Goal: Task Accomplishment & Management: Use online tool/utility

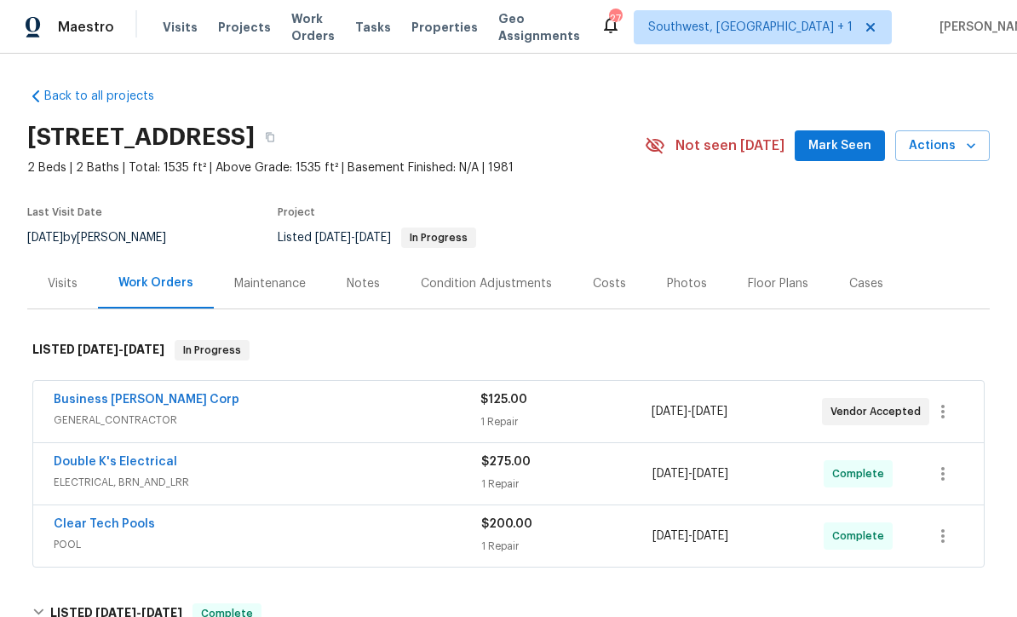
click at [174, 28] on span "Visits" at bounding box center [180, 27] width 35 height 17
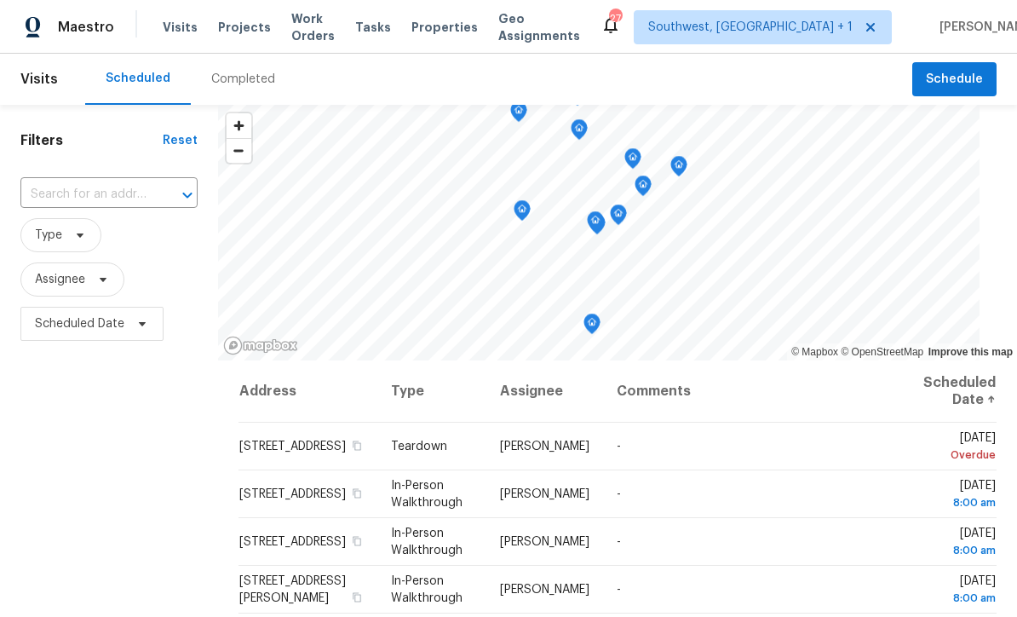
click at [101, 184] on input "text" at bounding box center [84, 194] width 129 height 26
type input "1181 burgos"
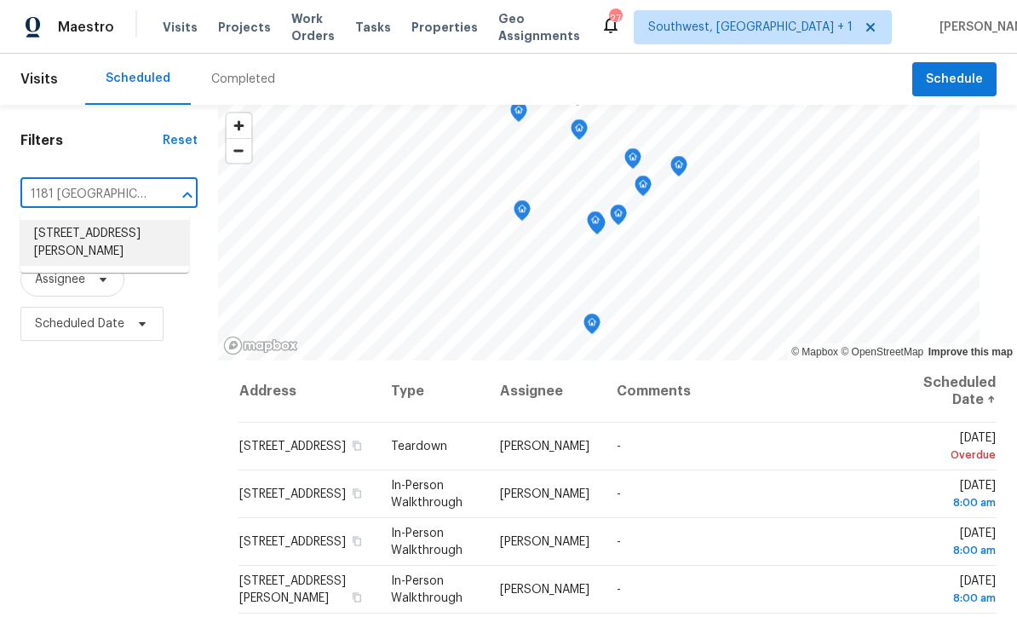
click at [103, 231] on li "1181 Burgos Dr # 406, Sarasota, FL 34238" at bounding box center [104, 243] width 169 height 46
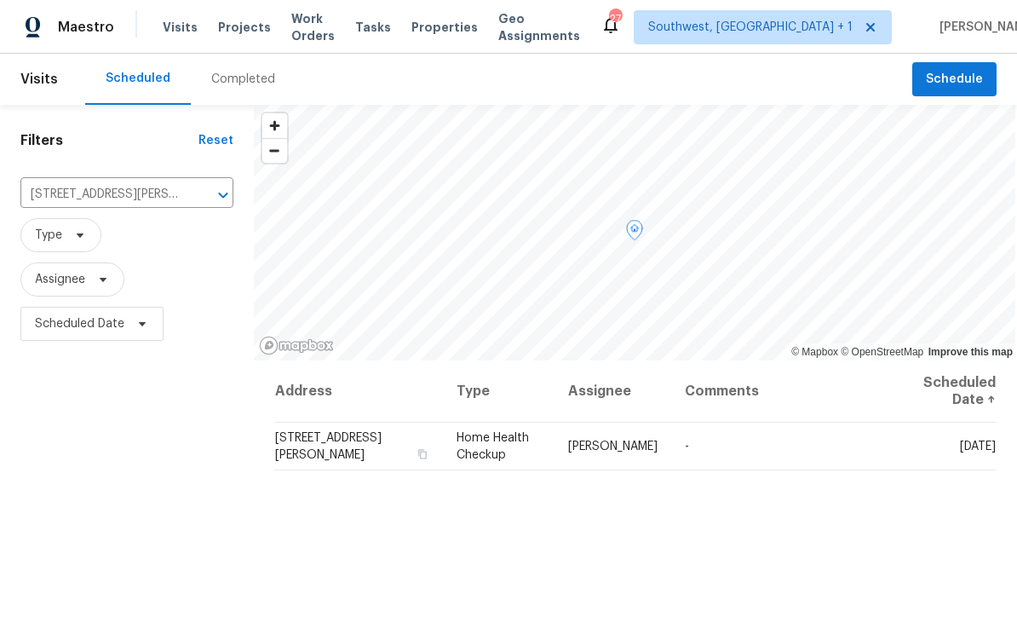
click at [0, 0] on icon at bounding box center [0, 0] width 0 height 0
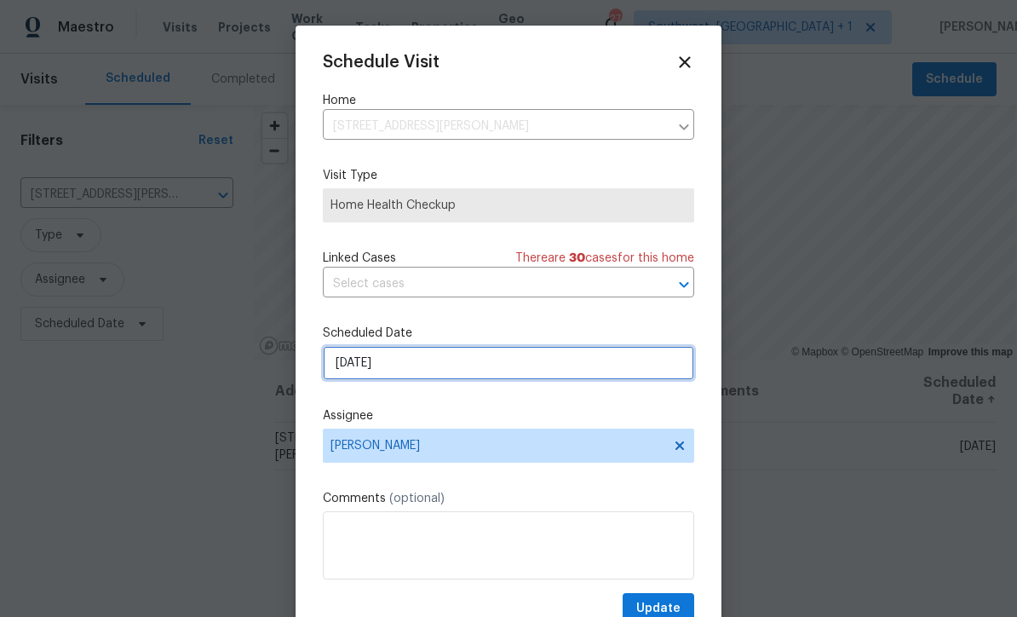
click at [439, 368] on input "10/6/2025" at bounding box center [508, 363] width 371 height 34
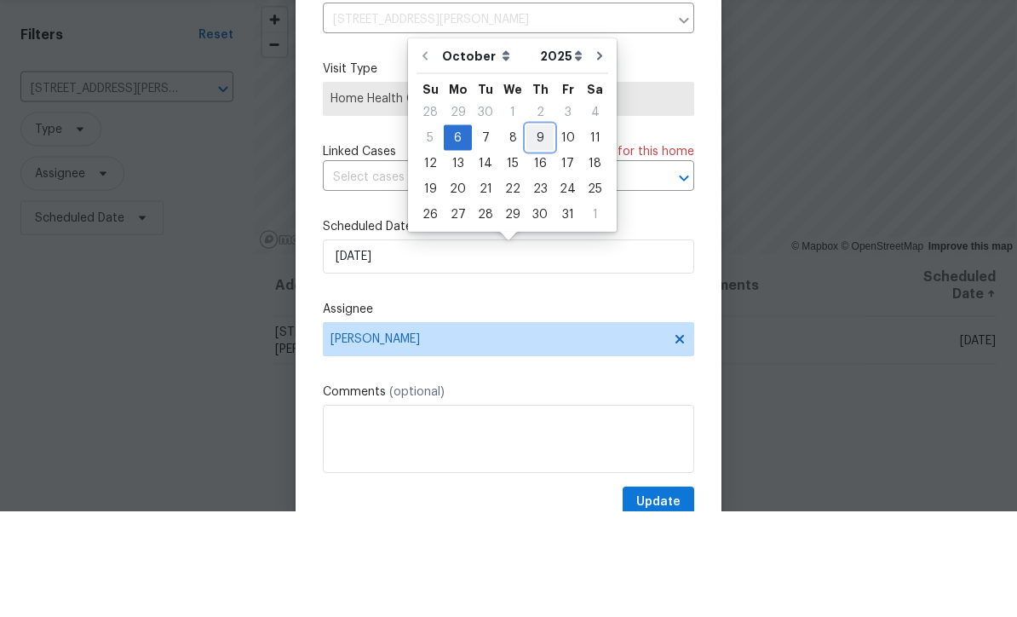
click at [532, 232] on div "9" at bounding box center [539, 244] width 27 height 24
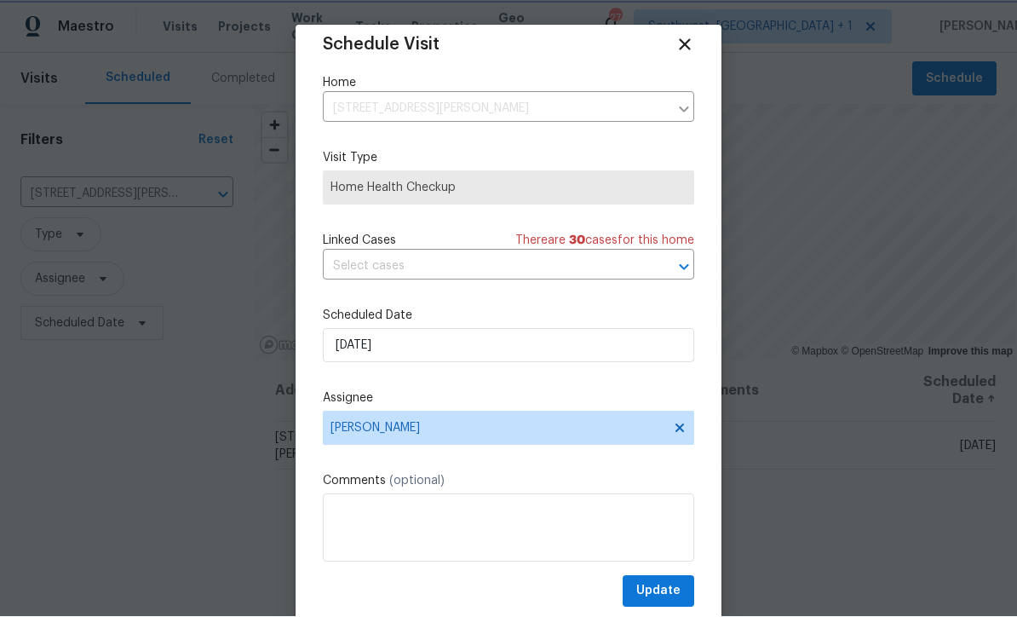
scroll to position [20, 0]
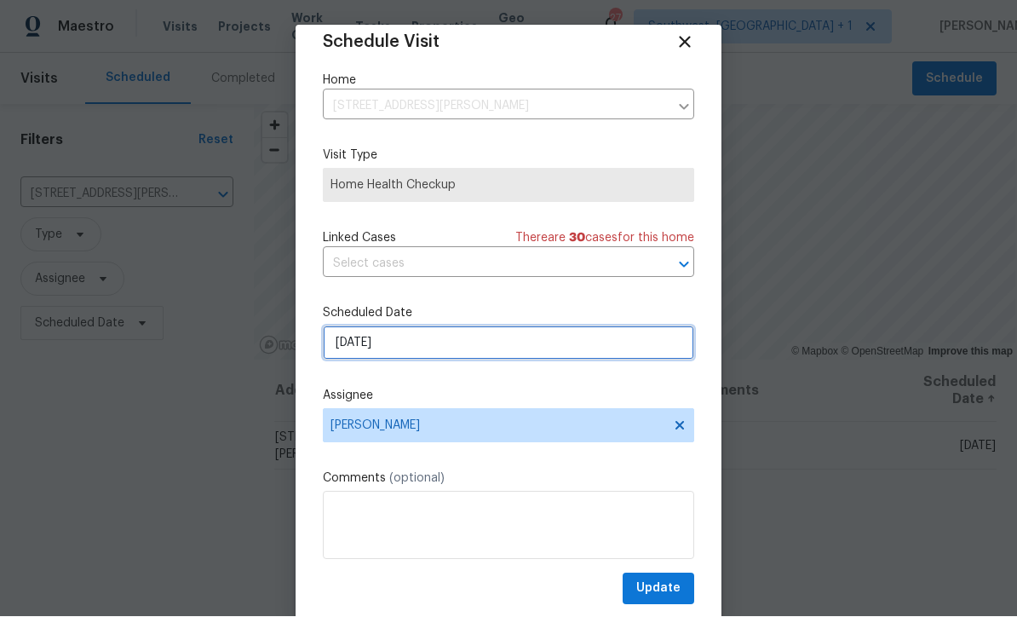
click at [553, 336] on input "10/9/2025" at bounding box center [508, 343] width 371 height 34
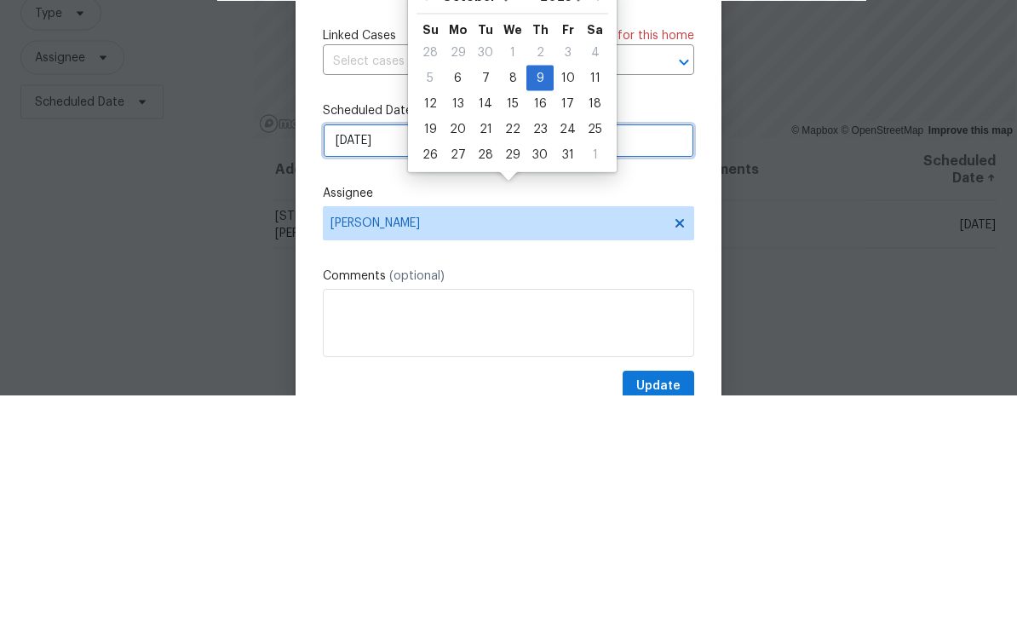
scroll to position [0, 0]
click at [568, 288] on div "10" at bounding box center [568, 300] width 28 height 24
type input "10/10/2025"
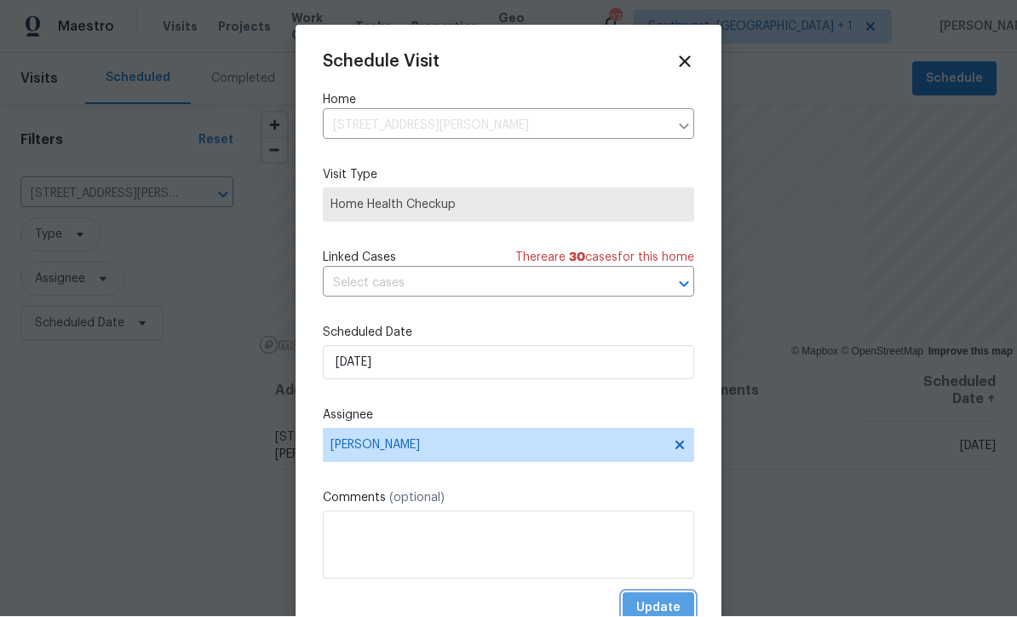
click at [648, 609] on span "Update" at bounding box center [658, 608] width 44 height 21
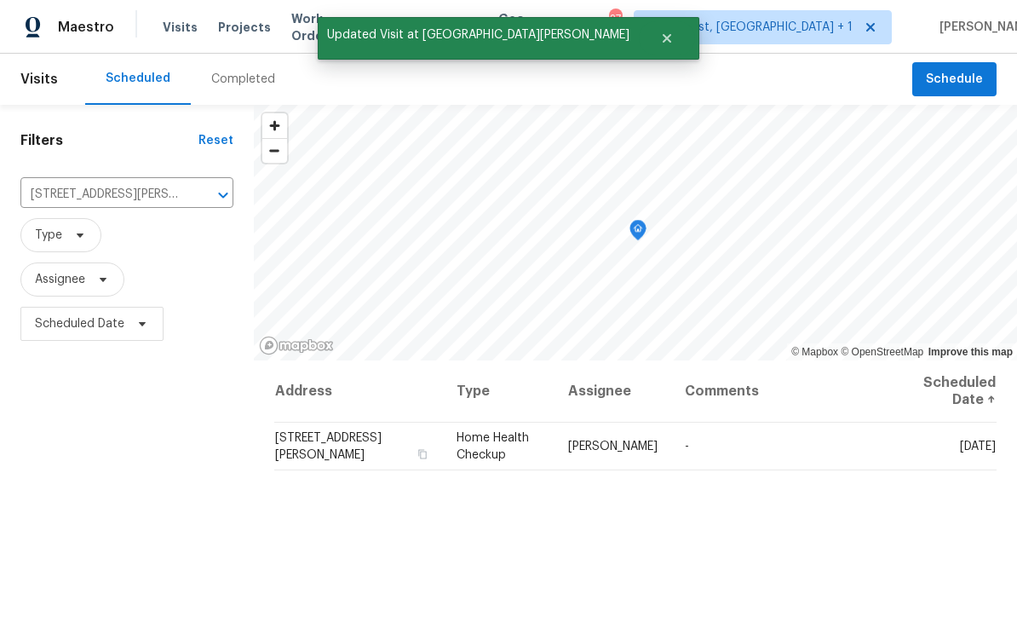
click at [230, 33] on span "Projects" at bounding box center [244, 27] width 53 height 17
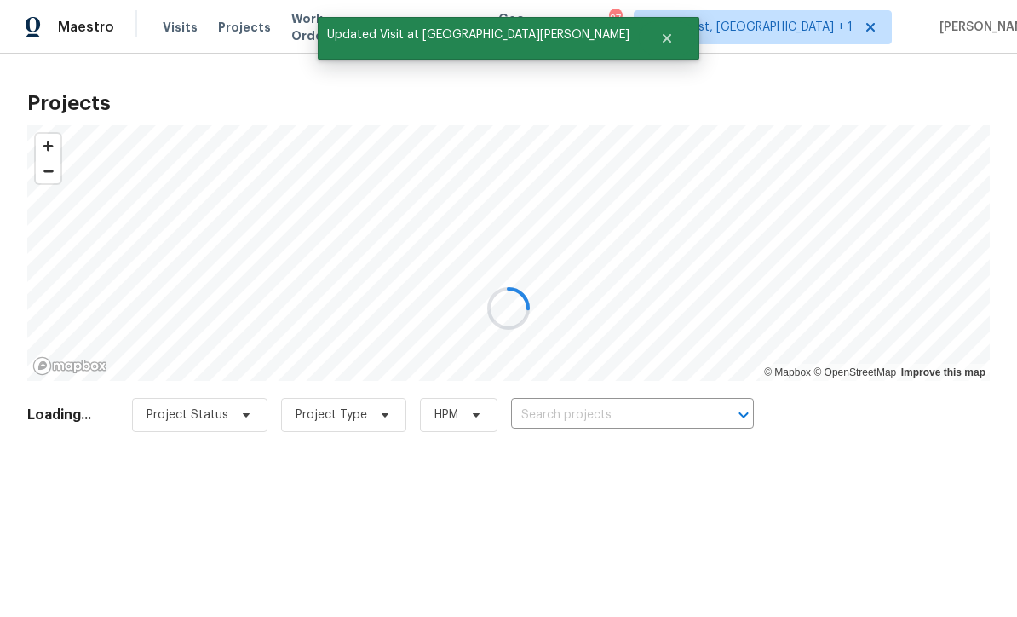
click at [605, 423] on div at bounding box center [508, 308] width 1017 height 617
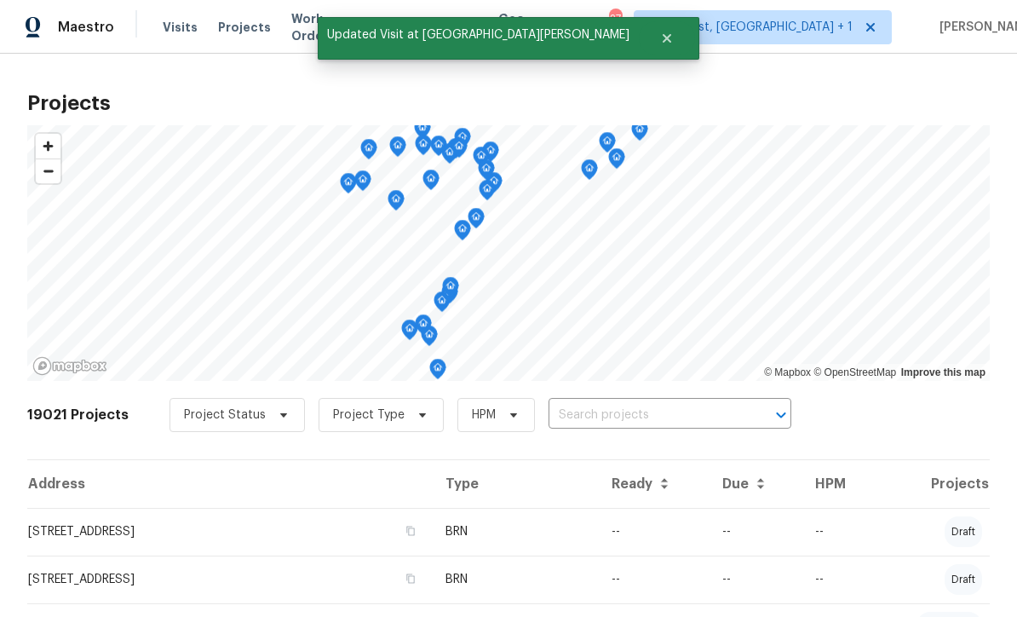
click at [605, 412] on input "text" at bounding box center [645, 415] width 195 height 26
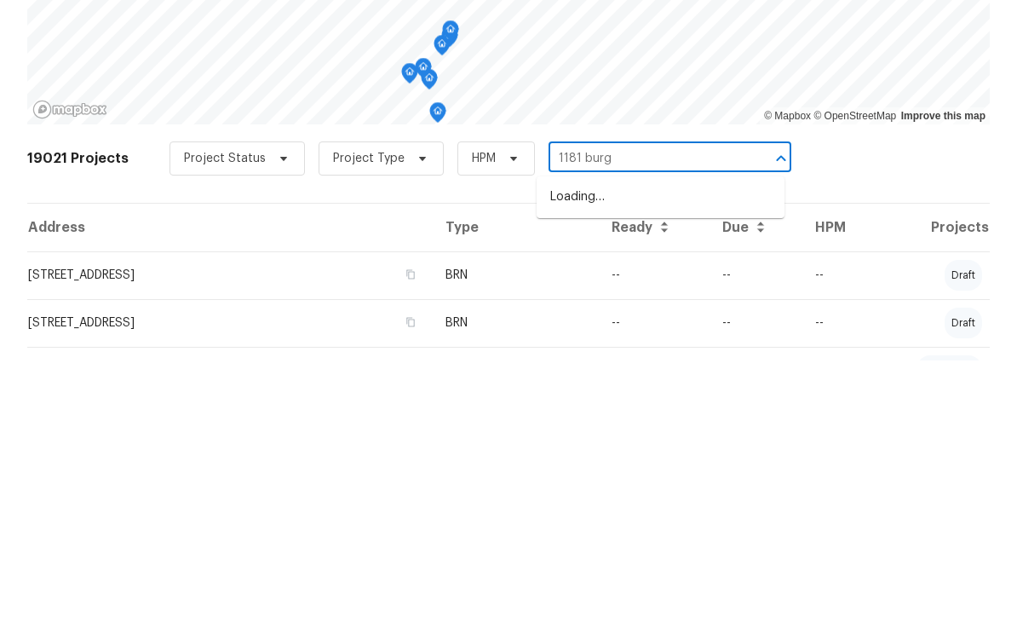
type input "1181 burgo"
click at [681, 439] on li "1181 Burgos Dr # 406, Sarasota, FL 34238" at bounding box center [660, 453] width 248 height 28
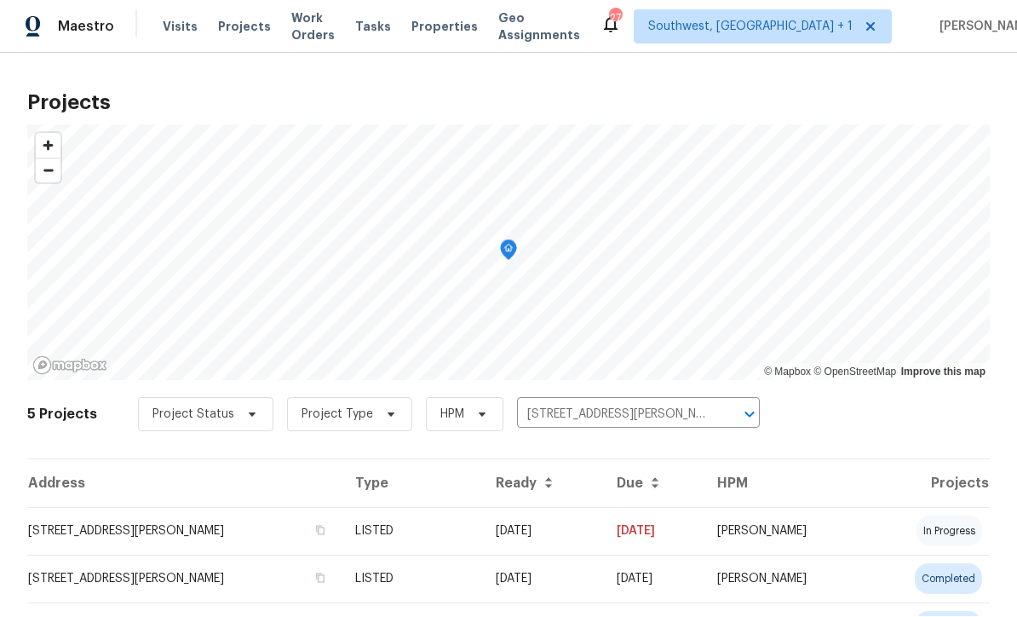
scroll to position [1, 0]
click at [626, 539] on td "[DATE]" at bounding box center [653, 532] width 100 height 48
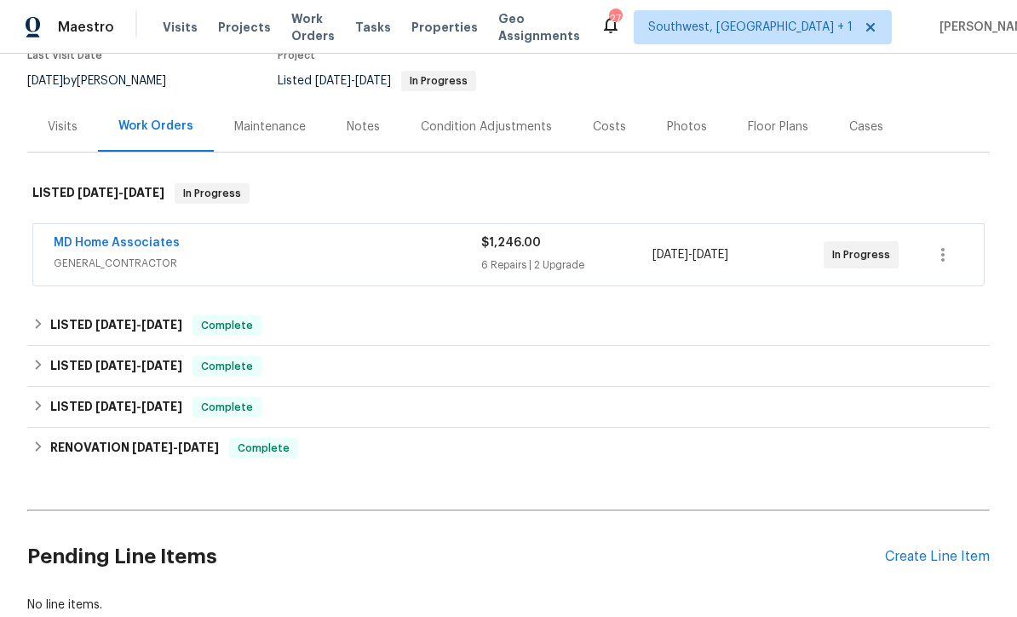
scroll to position [157, 0]
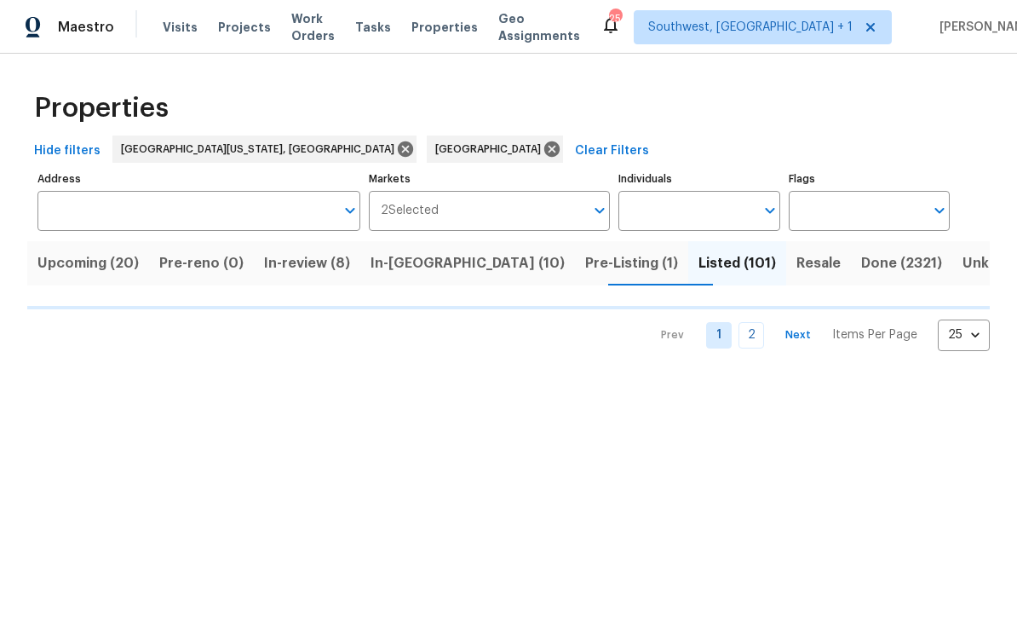
scroll to position [1, 0]
click at [686, 215] on input "Individuals" at bounding box center [685, 211] width 135 height 40
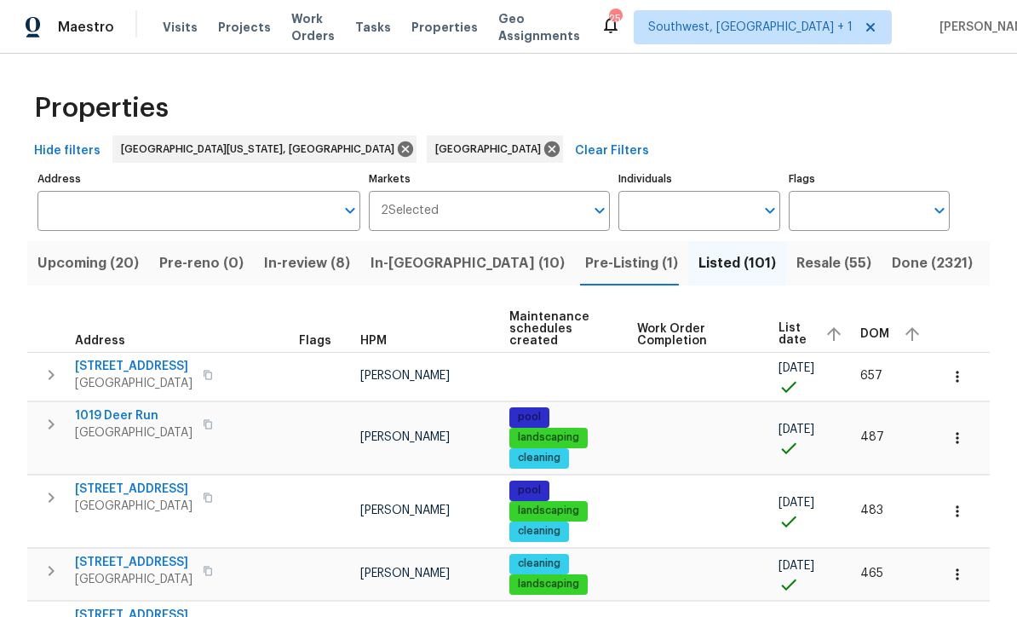
click at [712, 203] on input "Individuals" at bounding box center [685, 211] width 135 height 40
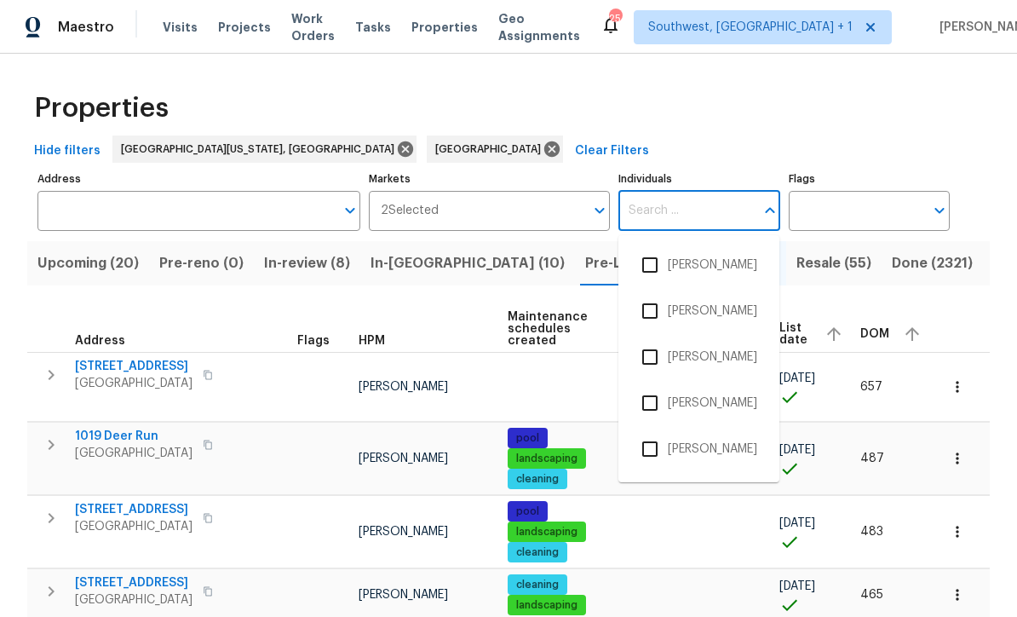
scroll to position [0, 0]
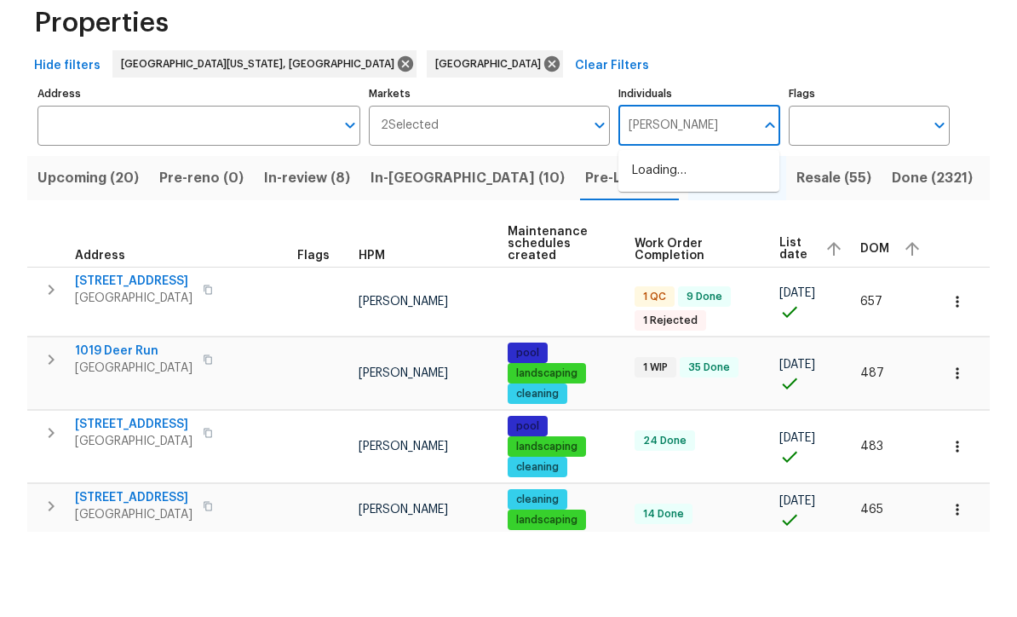
type input "[PERSON_NAME]"
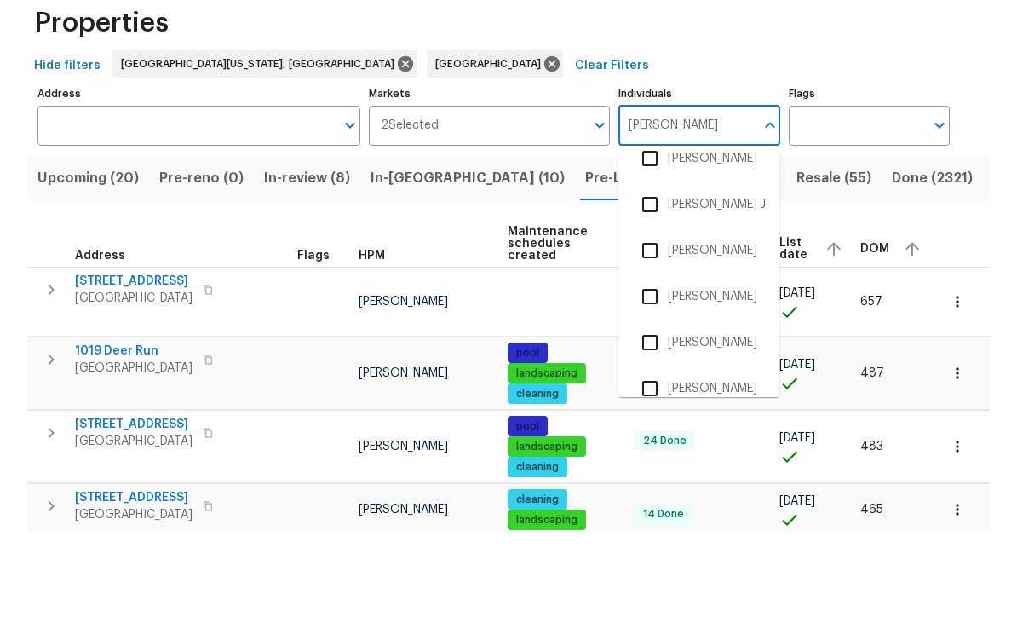
scroll to position [388, 0]
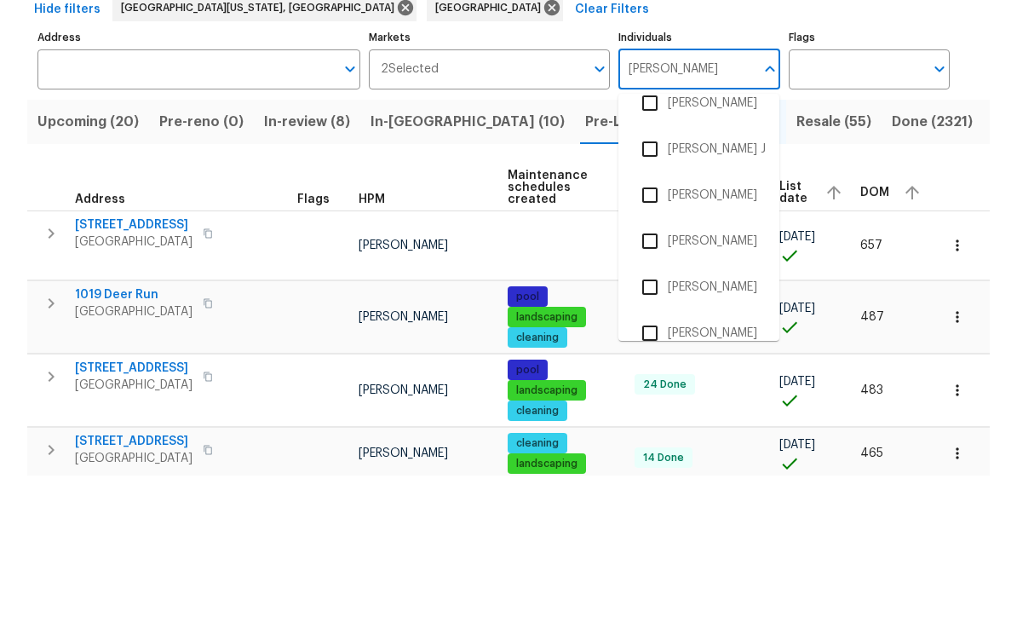
click at [657, 318] on input "checkbox" at bounding box center [650, 336] width 36 height 36
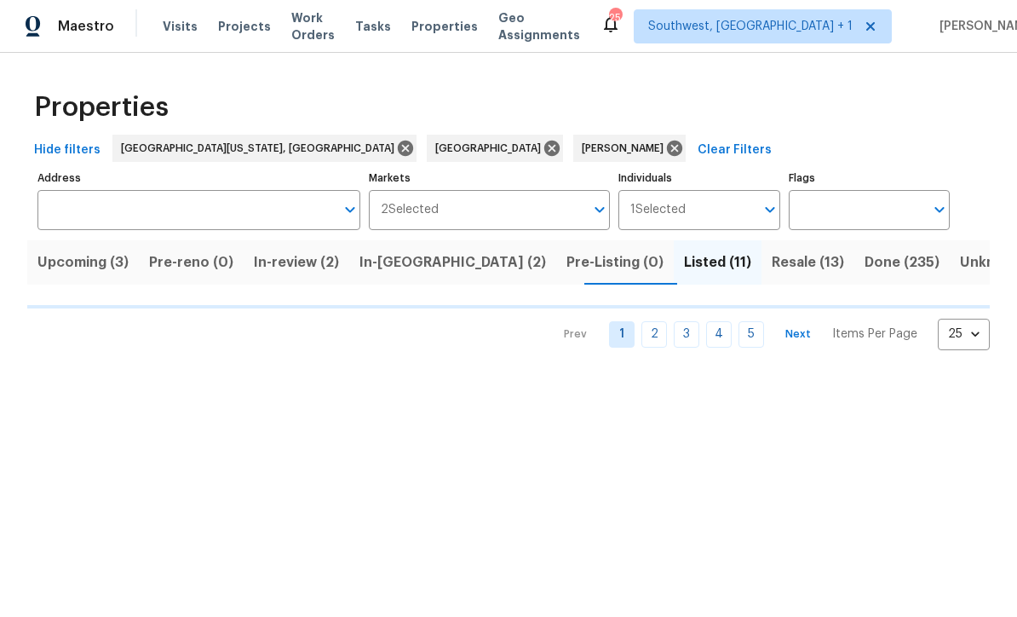
scroll to position [1, 0]
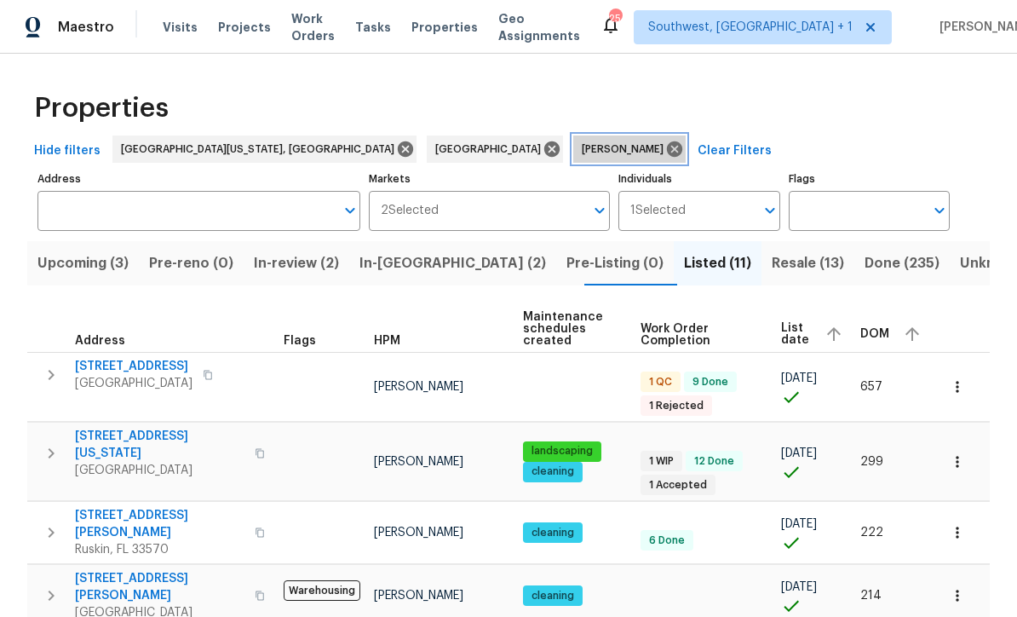
click at [665, 148] on icon at bounding box center [674, 149] width 19 height 19
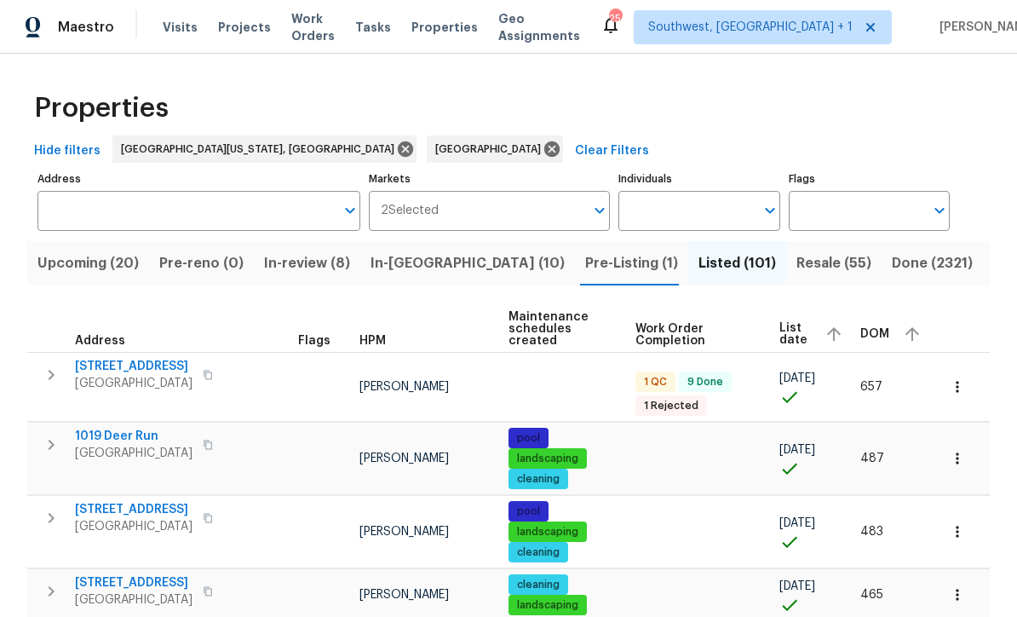
click at [704, 207] on input "Individuals" at bounding box center [685, 211] width 135 height 40
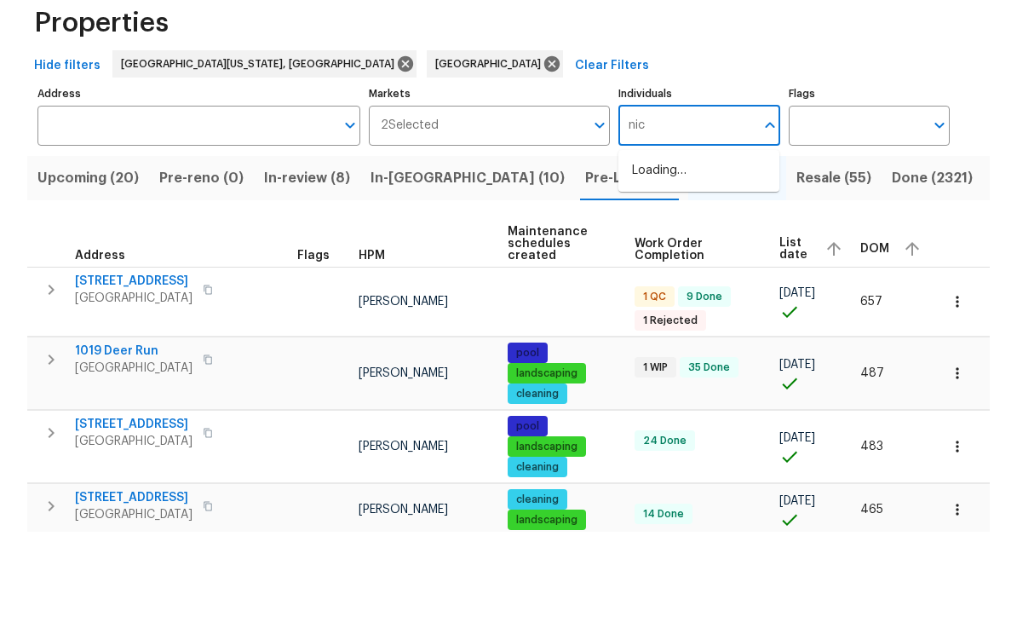
type input "[PERSON_NAME]"
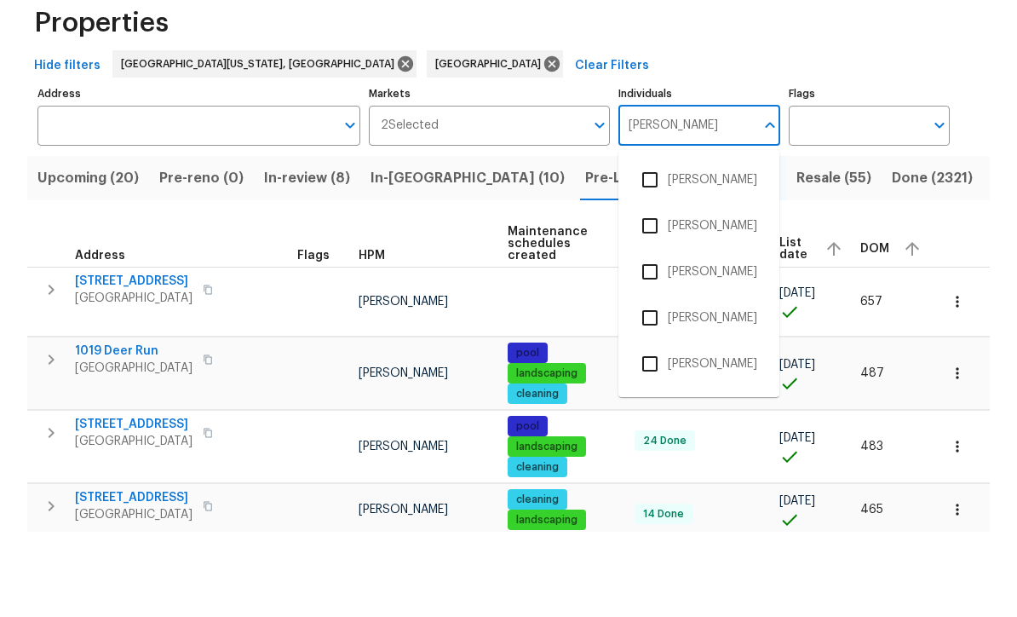
click at [654, 293] on input "checkbox" at bounding box center [650, 311] width 36 height 36
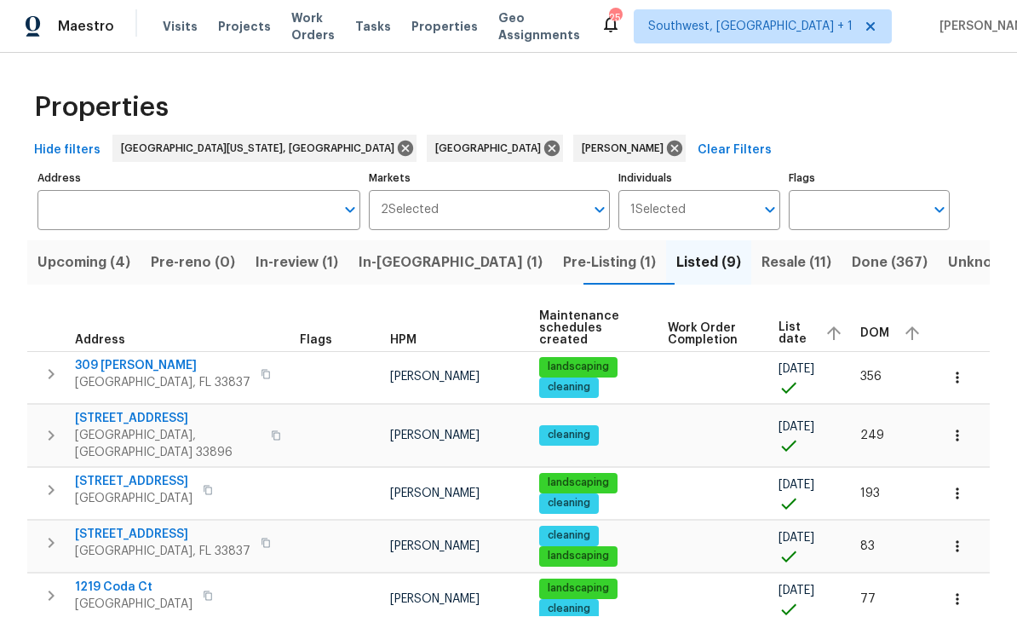
scroll to position [1, 0]
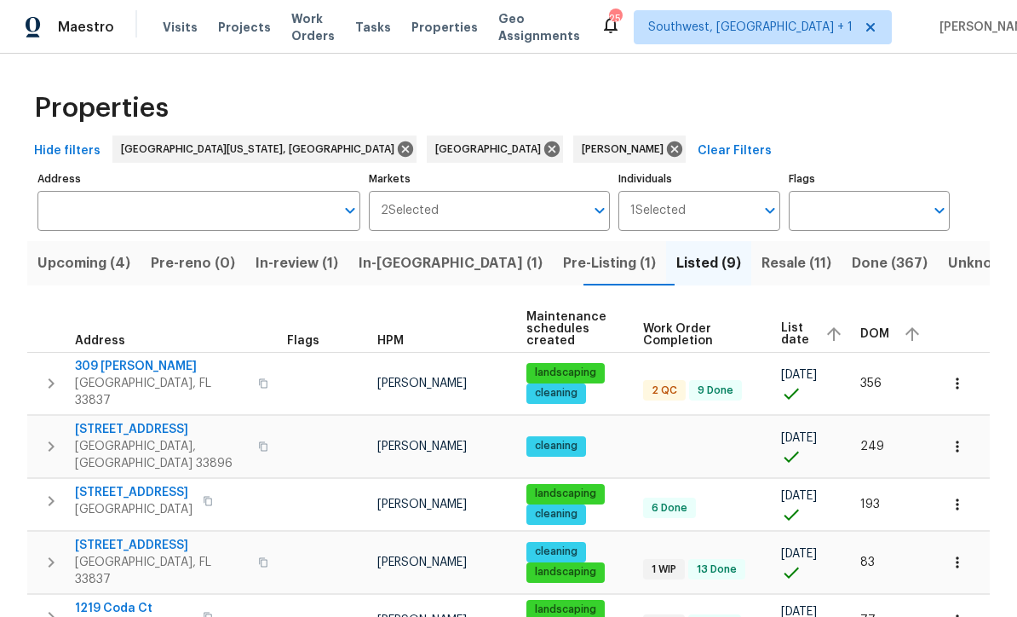
click at [902, 452] on td "249" at bounding box center [892, 446] width 78 height 62
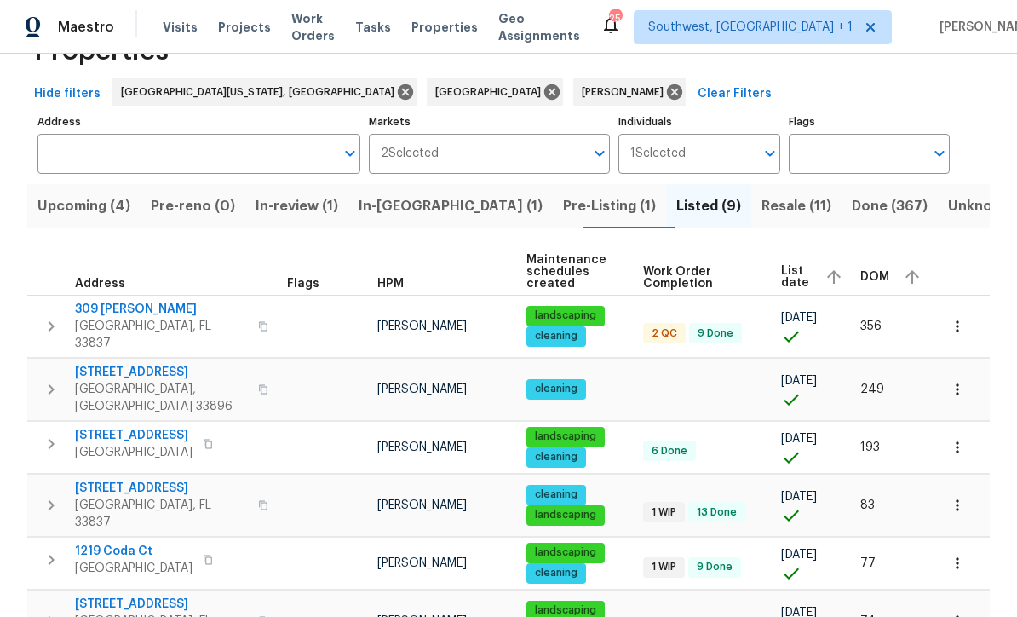
scroll to position [80, 0]
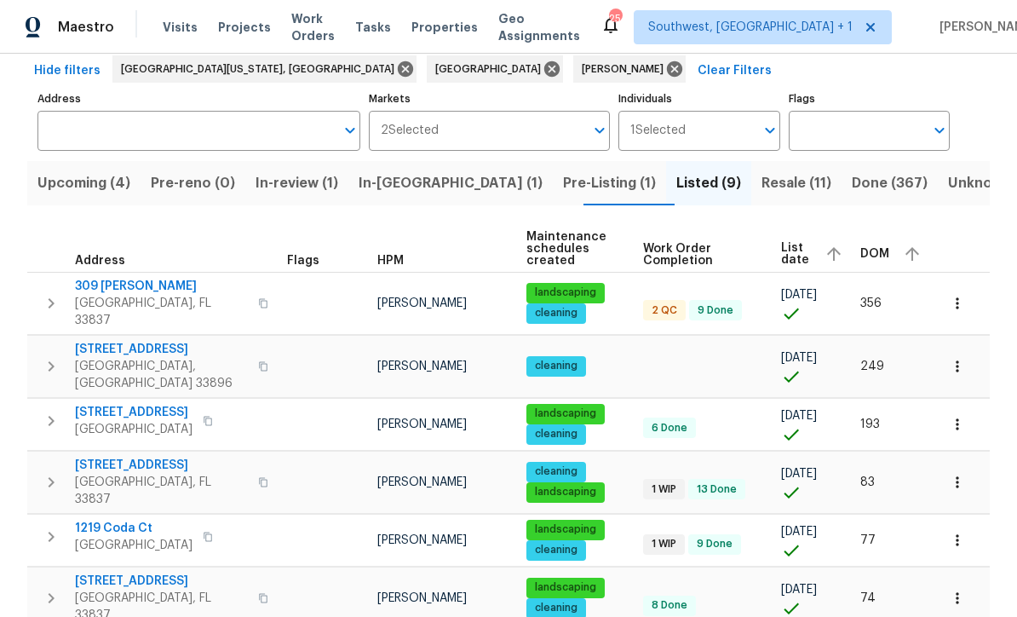
click at [69, 191] on span "Upcoming (4)" at bounding box center [83, 183] width 93 height 24
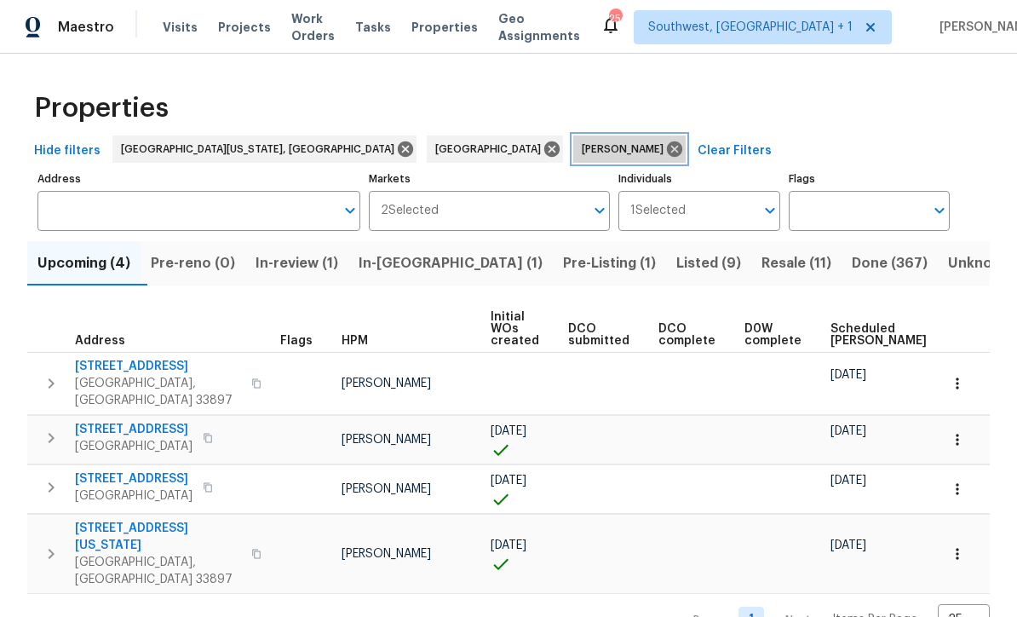
click at [667, 146] on icon at bounding box center [674, 148] width 15 height 15
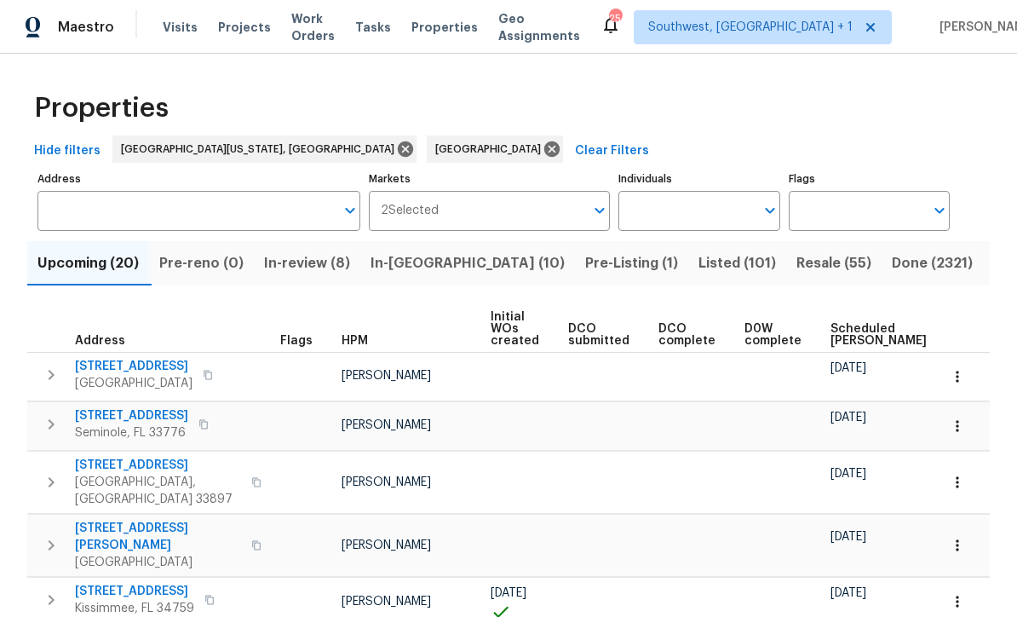
click at [693, 217] on input "Individuals" at bounding box center [685, 211] width 135 height 40
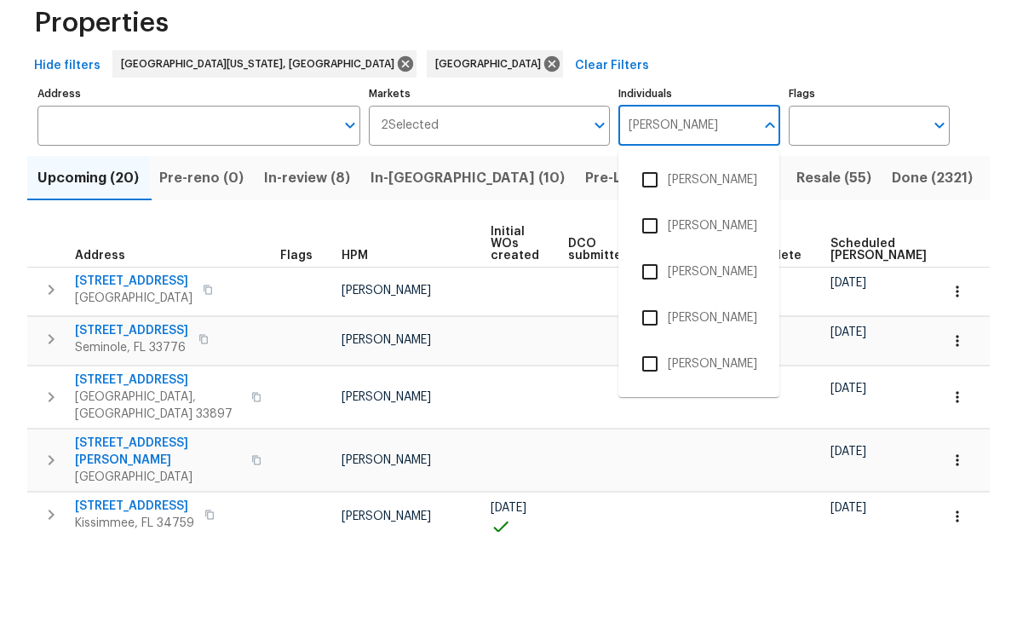
type input "[PERSON_NAME]"
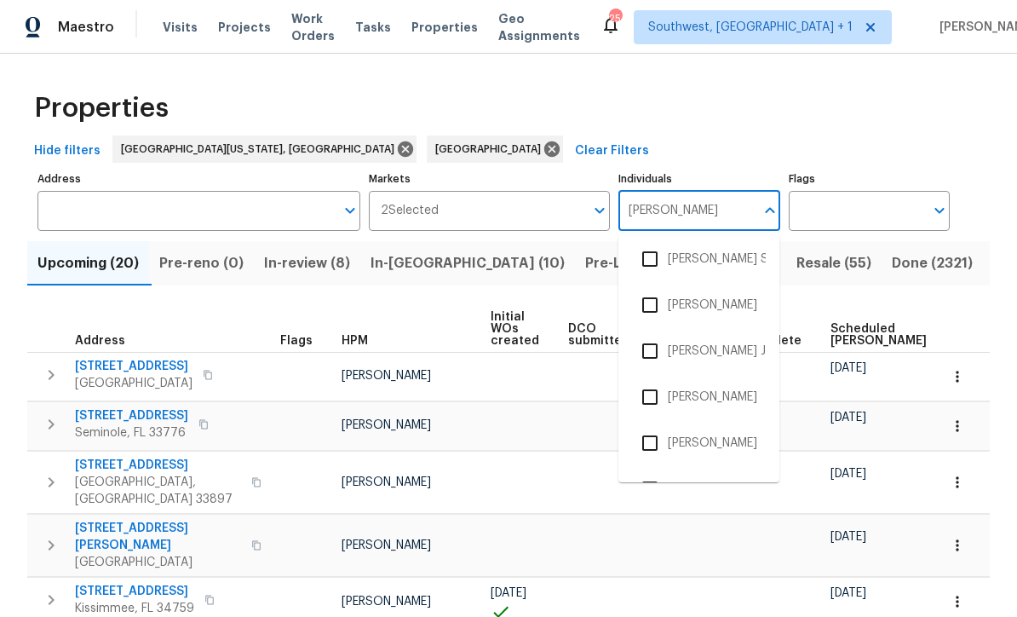
scroll to position [326, 0]
click at [655, 381] on input "checkbox" at bounding box center [650, 399] width 36 height 36
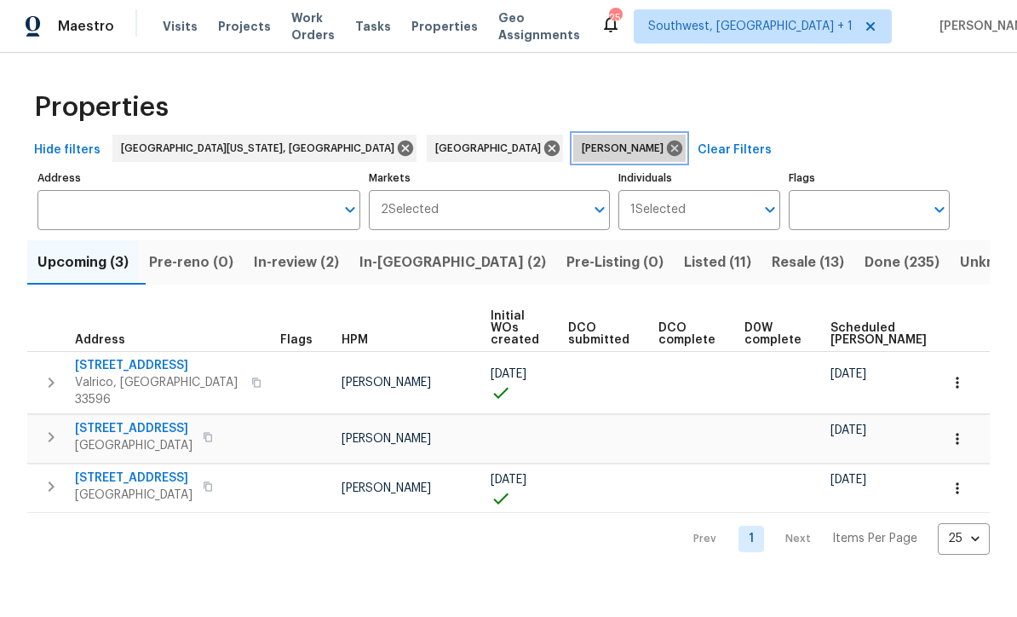
click at [665, 145] on icon at bounding box center [674, 149] width 19 height 19
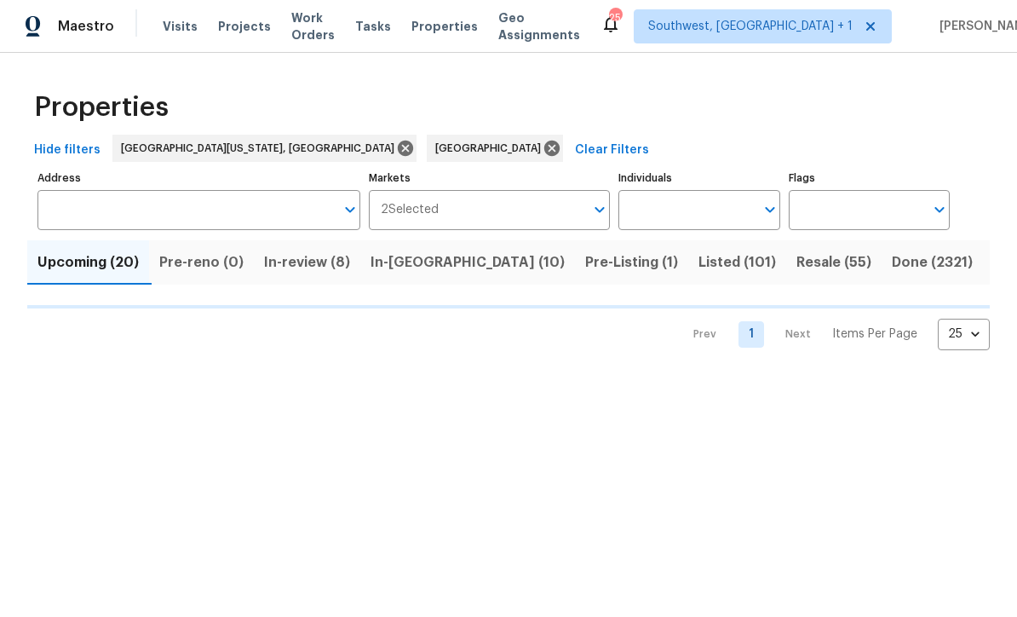
click at [664, 211] on input "Individuals" at bounding box center [685, 211] width 135 height 40
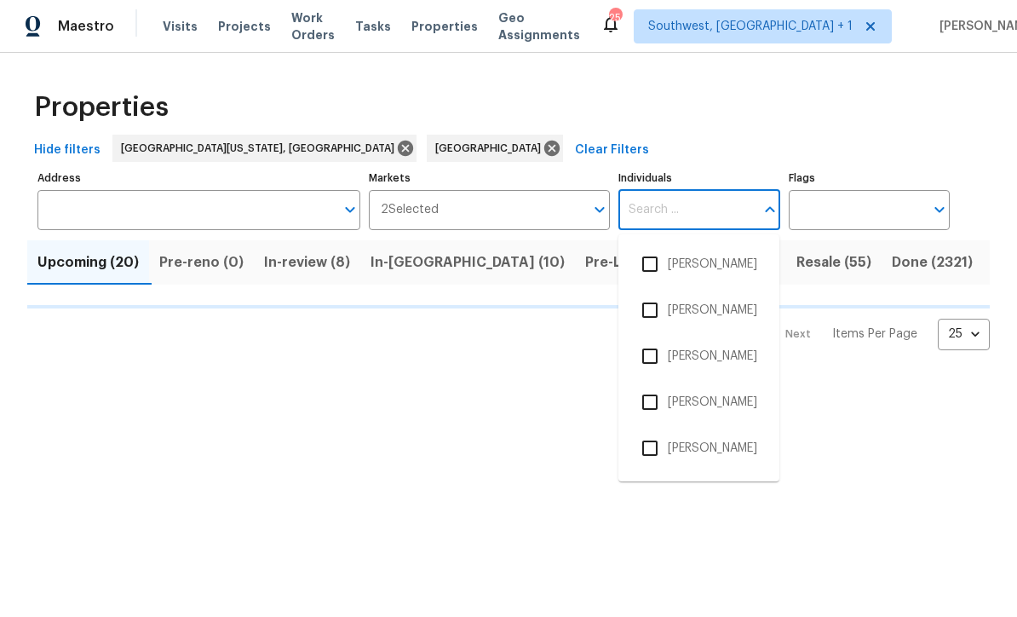
scroll to position [1, 0]
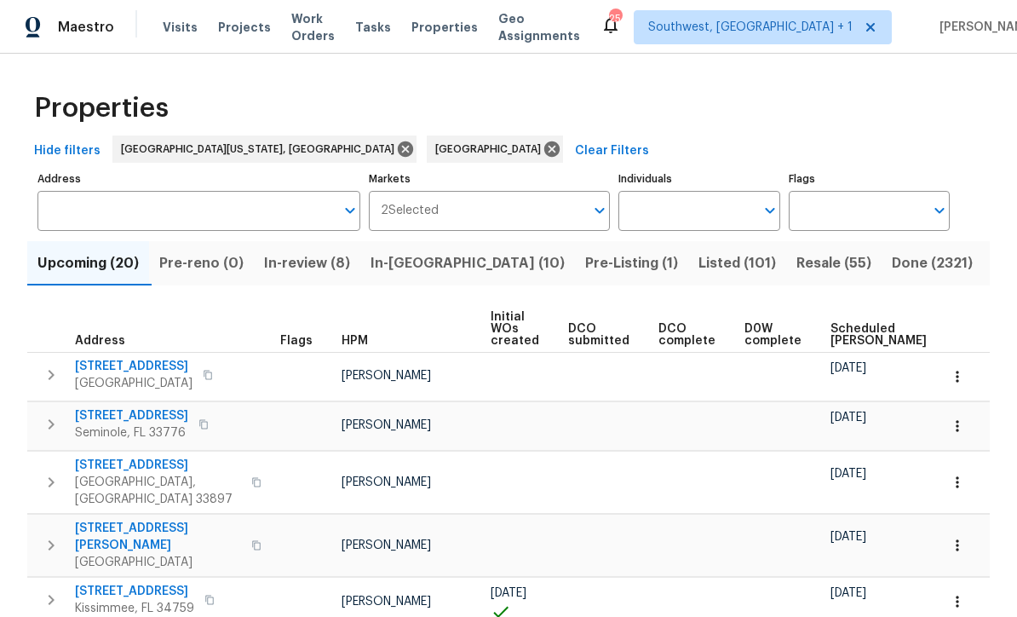
click at [685, 216] on input "Individuals" at bounding box center [685, 211] width 135 height 40
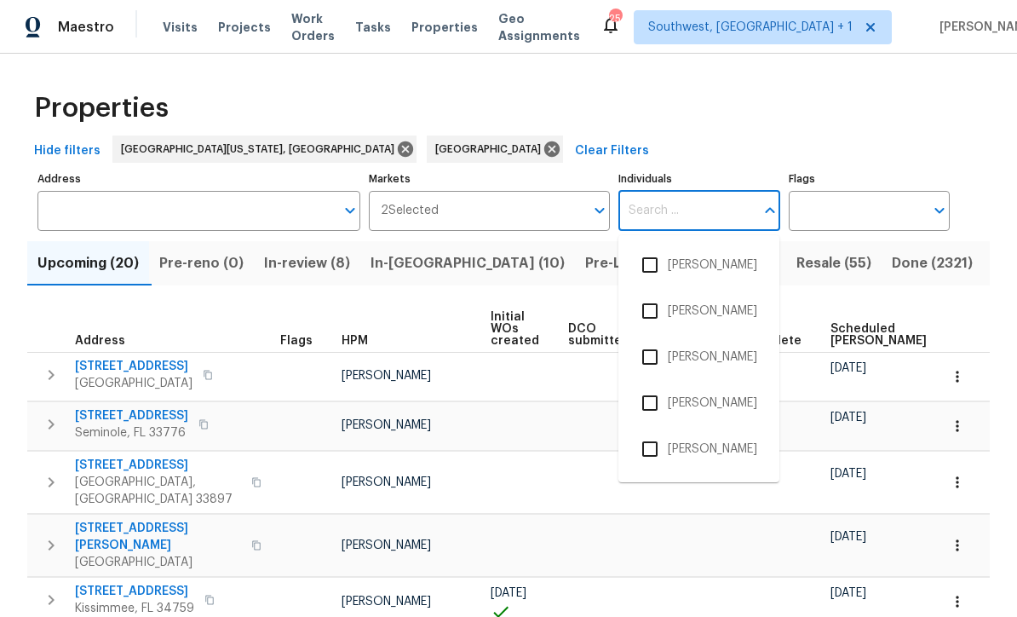
scroll to position [0, 0]
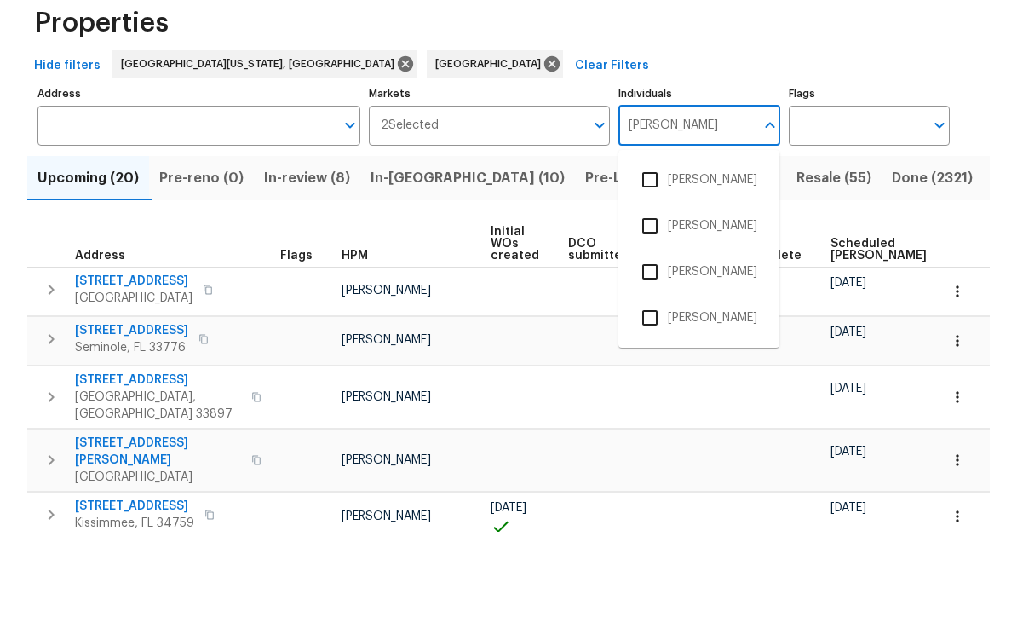
type input "[PERSON_NAME]"
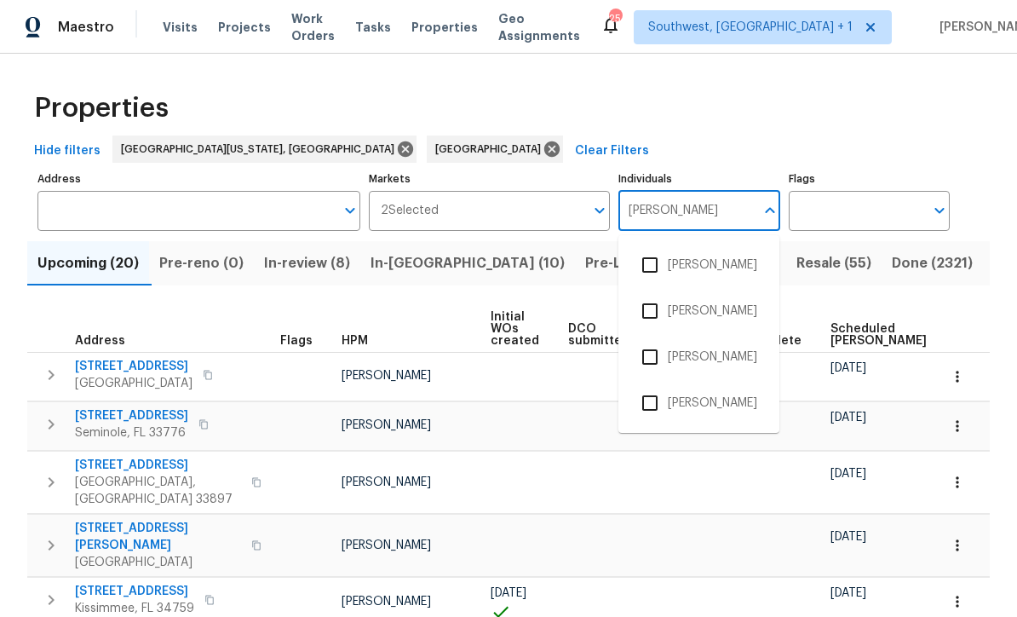
click at [645, 339] on input "checkbox" at bounding box center [650, 357] width 36 height 36
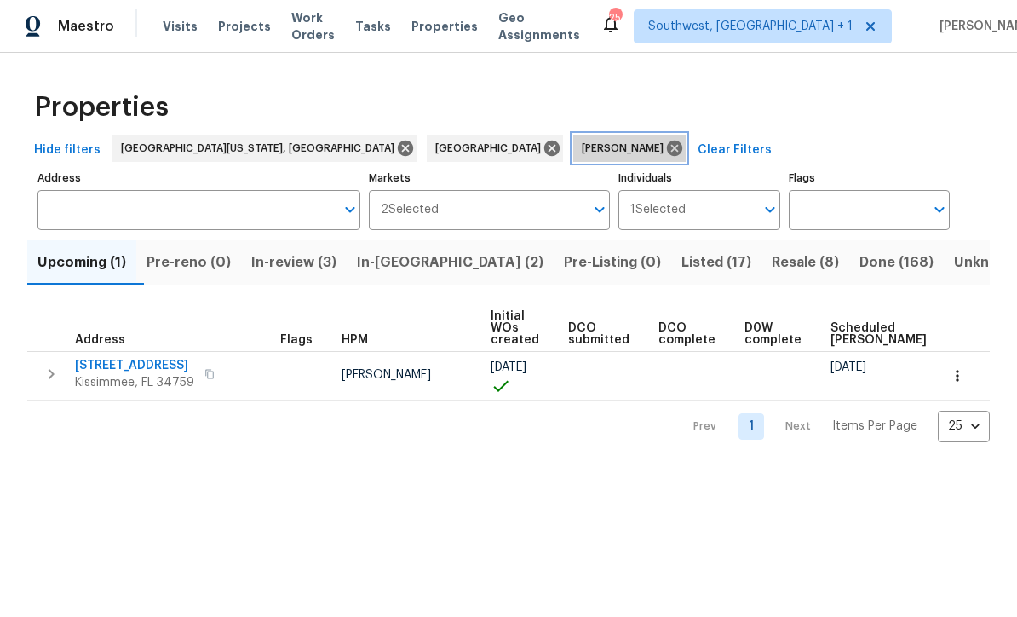
click at [667, 144] on icon at bounding box center [674, 148] width 15 height 15
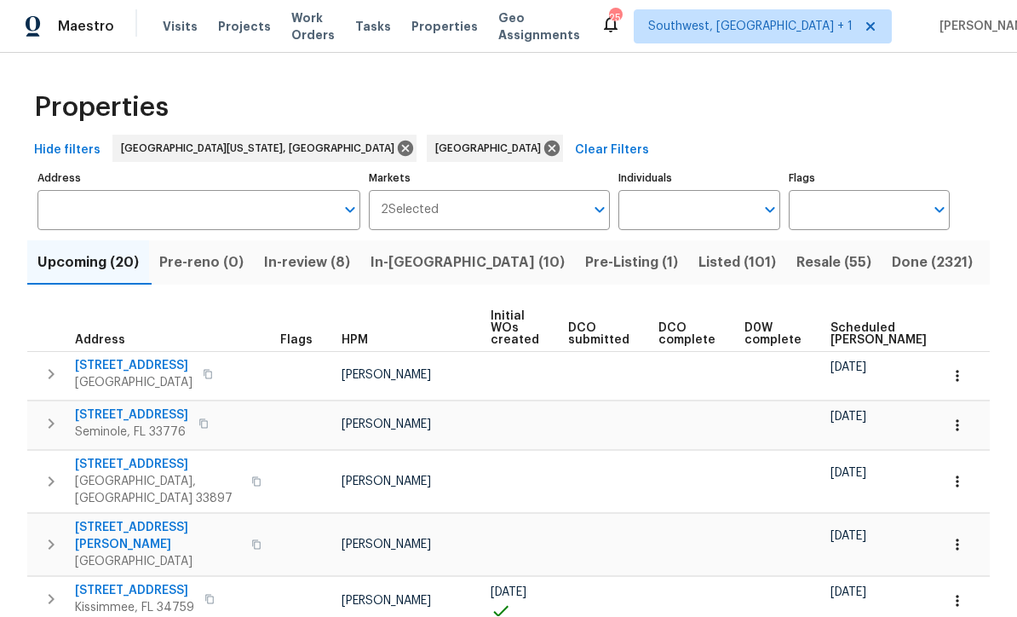
scroll to position [1, 0]
click at [698, 210] on input "Individuals" at bounding box center [685, 211] width 135 height 40
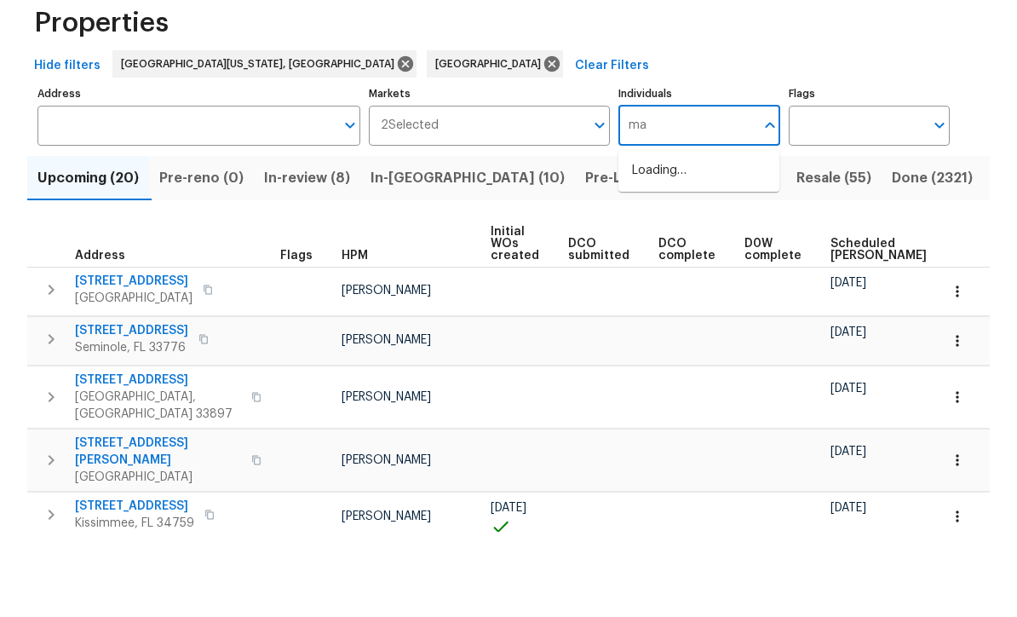
type input "mat"
click at [645, 247] on input "checkbox" at bounding box center [650, 265] width 36 height 36
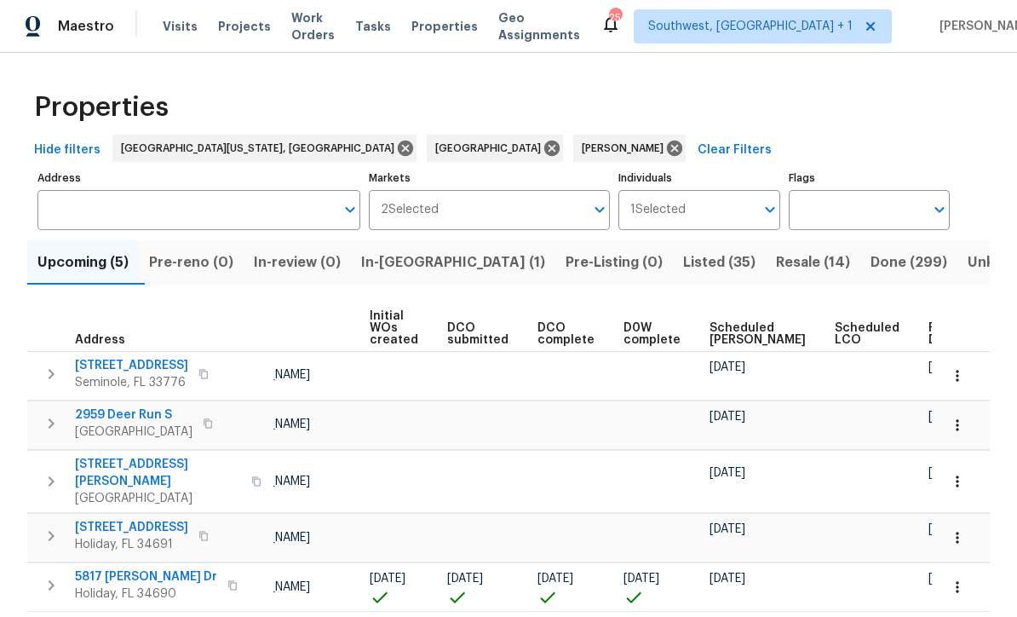
scroll to position [0, 120]
click at [667, 141] on icon at bounding box center [674, 148] width 15 height 15
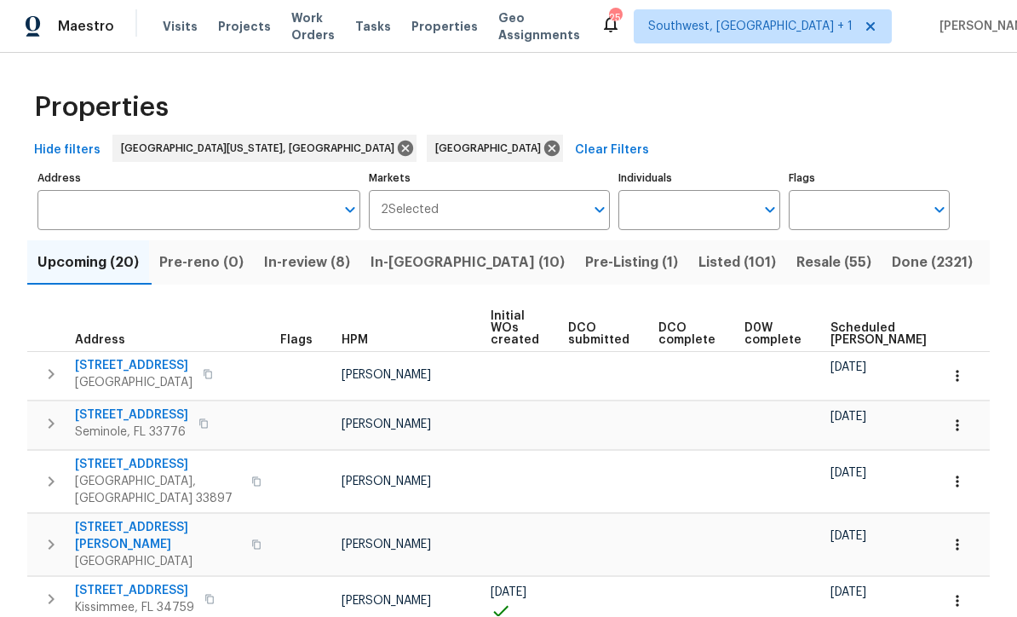
scroll to position [1, 0]
click at [688, 213] on input "Individuals" at bounding box center [685, 211] width 135 height 40
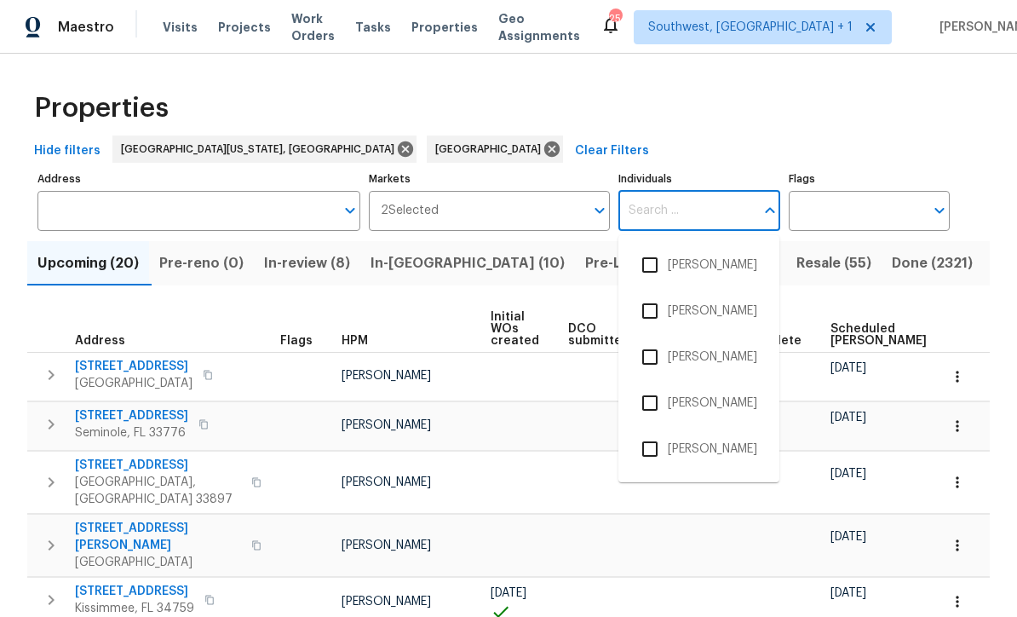
scroll to position [0, 0]
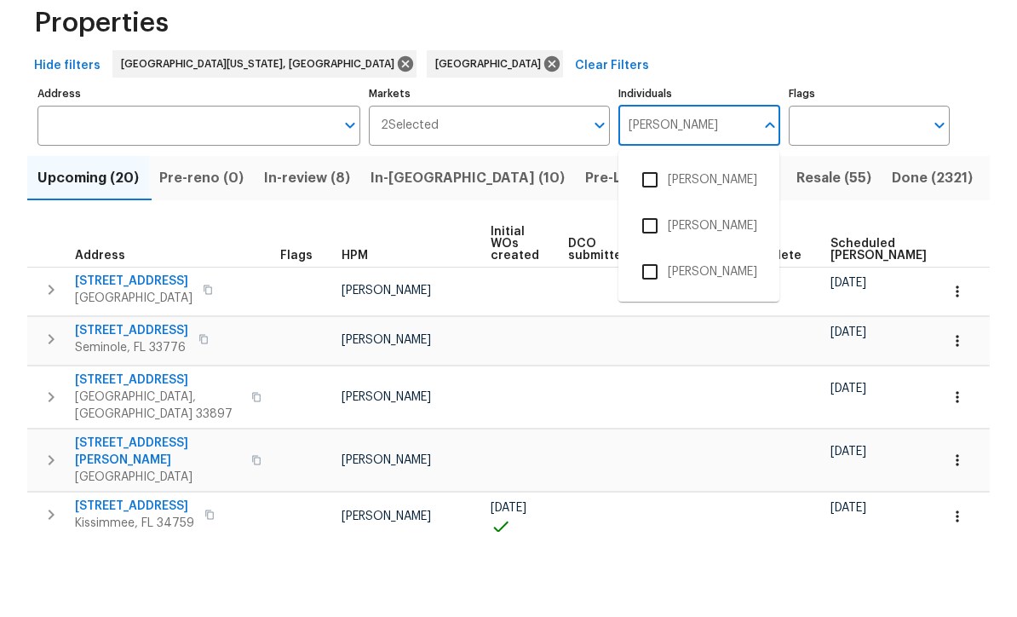
type input "[PERSON_NAME]"
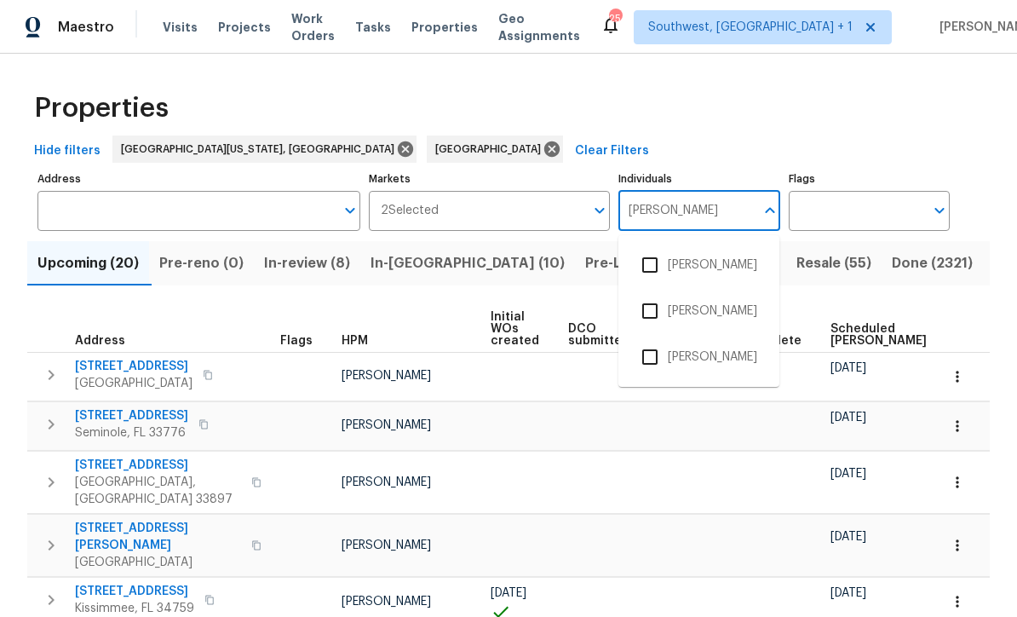
click at [651, 247] on input "checkbox" at bounding box center [650, 265] width 36 height 36
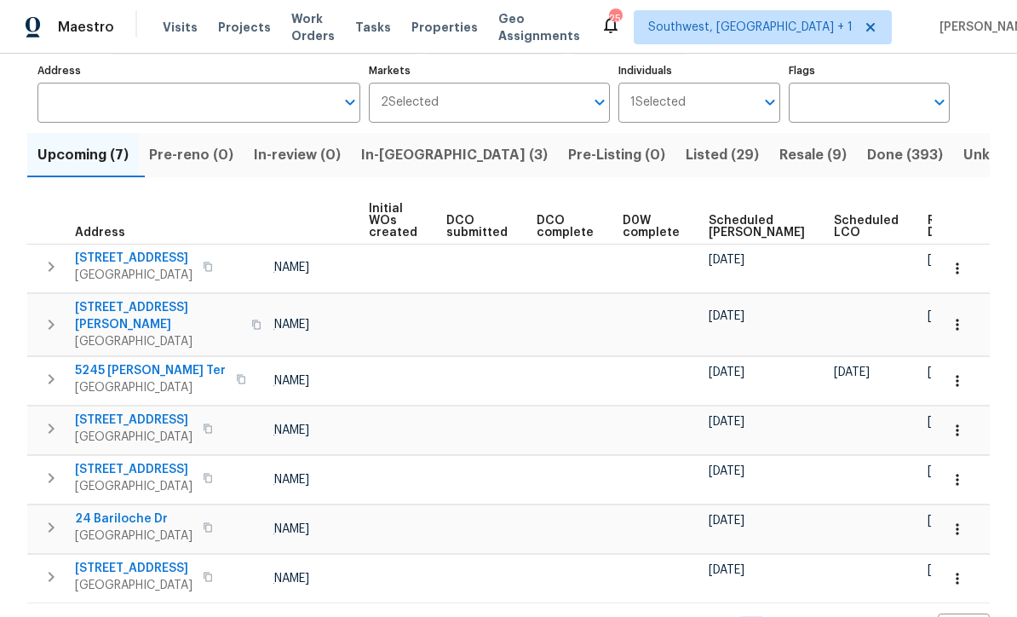
scroll to position [0, 120]
click at [929, 232] on span "Ready Date" at bounding box center [947, 227] width 37 height 24
